Goal: Transaction & Acquisition: Purchase product/service

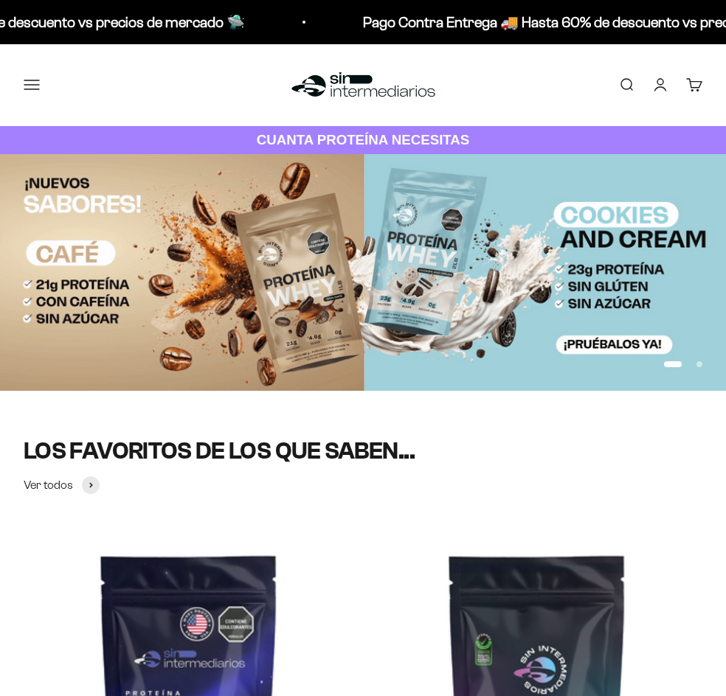
scroll to position [369, 0]
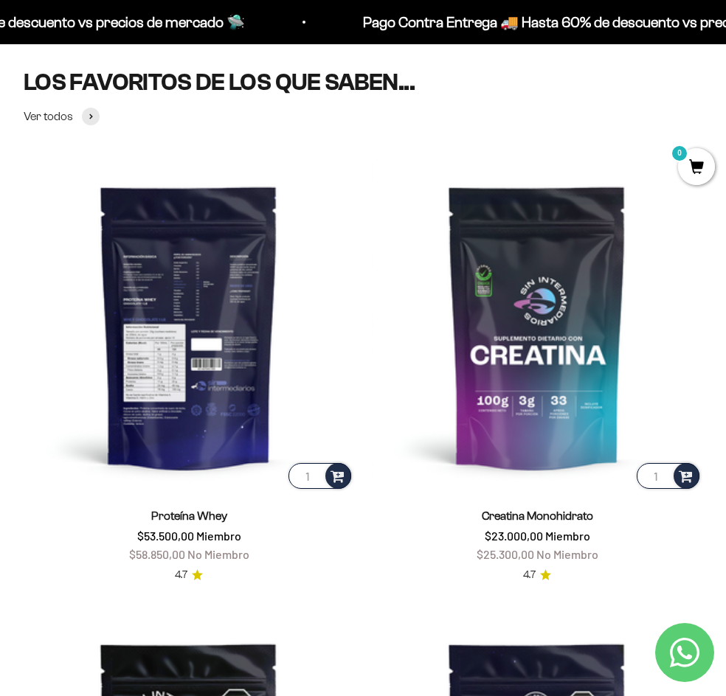
click at [187, 273] on img at bounding box center [189, 327] width 331 height 331
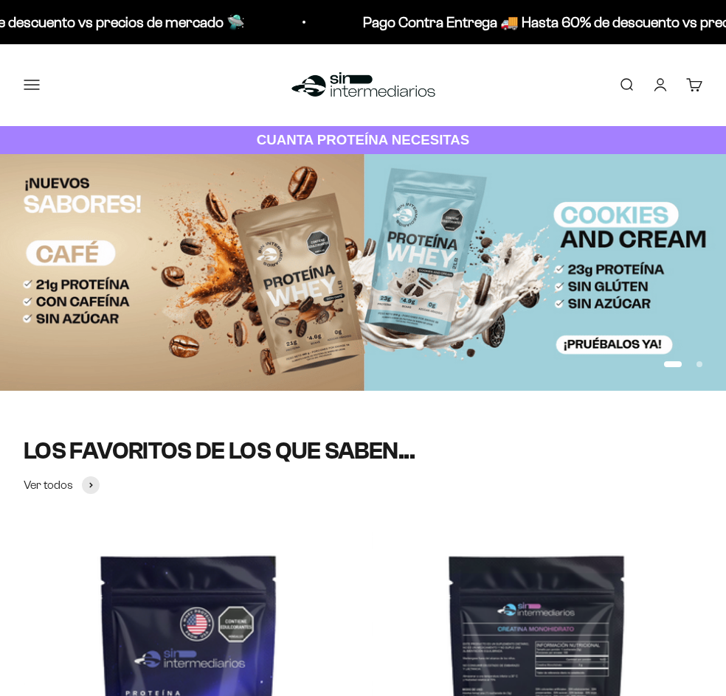
scroll to position [369, 0]
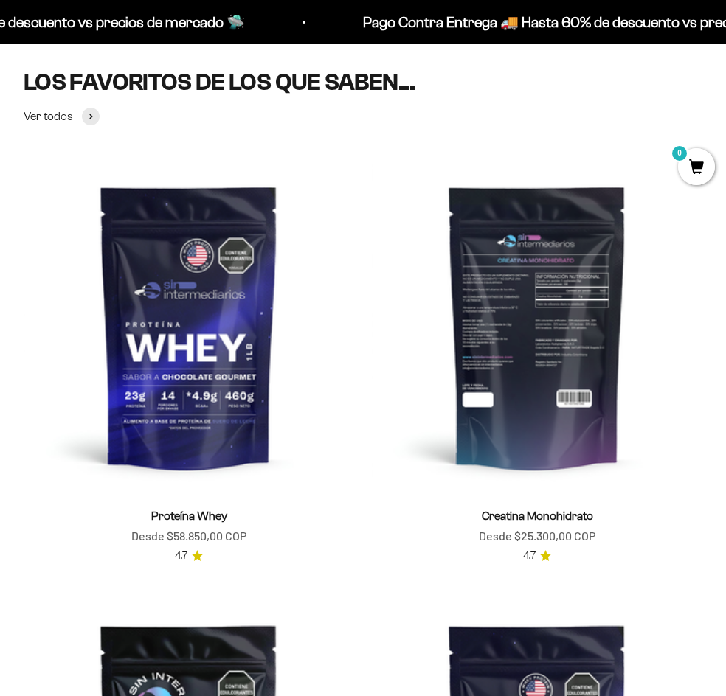
click at [558, 362] on img at bounding box center [537, 327] width 331 height 331
